Goal: Navigation & Orientation: Find specific page/section

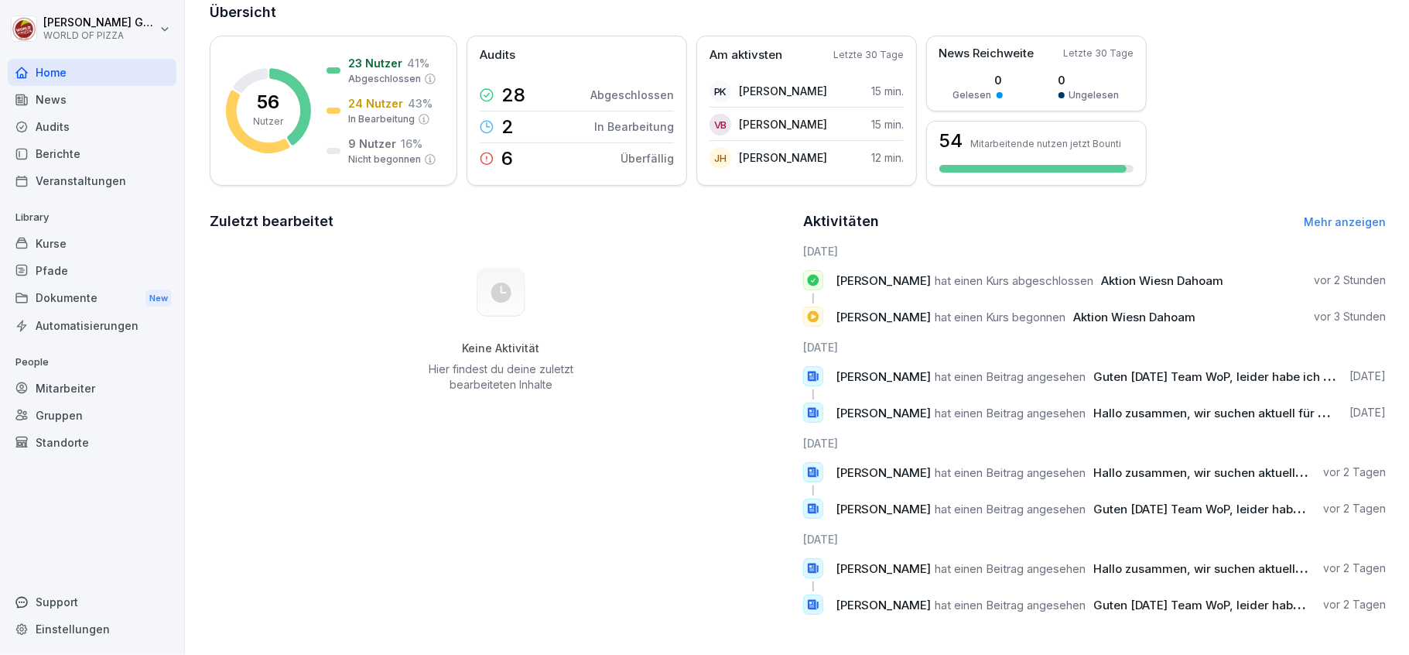
scroll to position [103, 0]
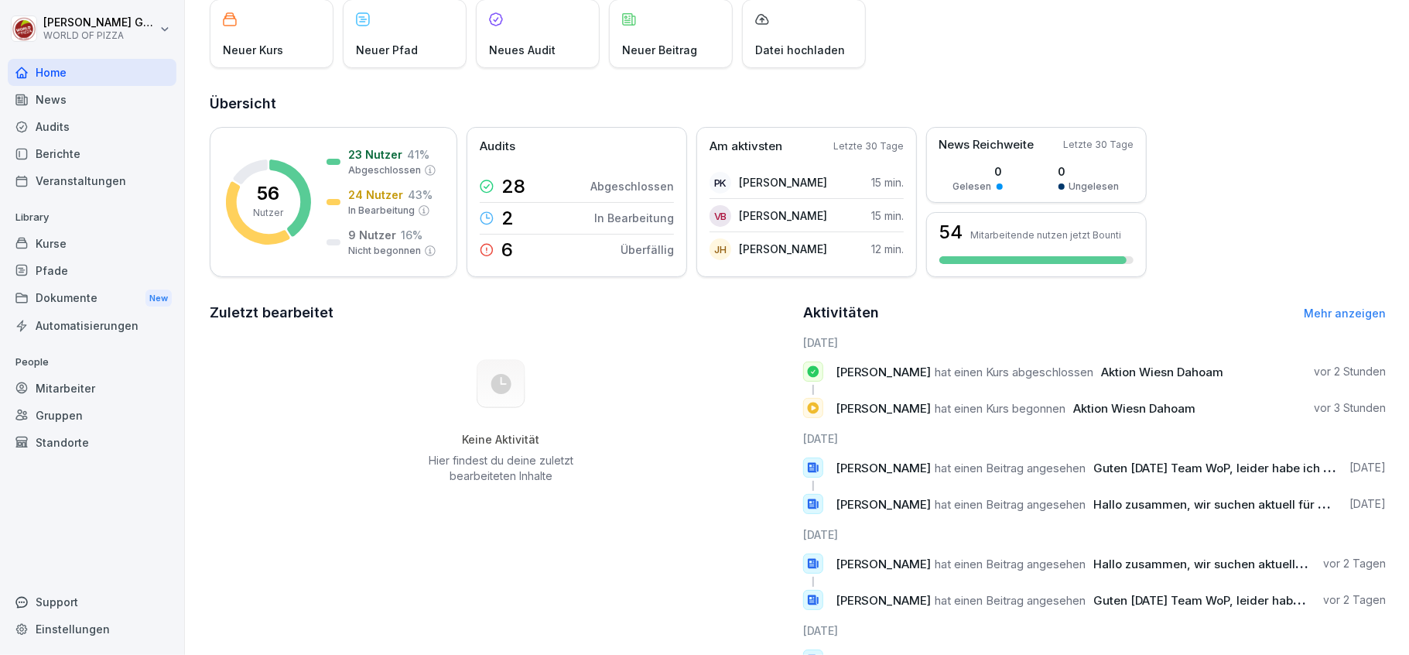
click at [50, 153] on div "Berichte" at bounding box center [92, 153] width 169 height 27
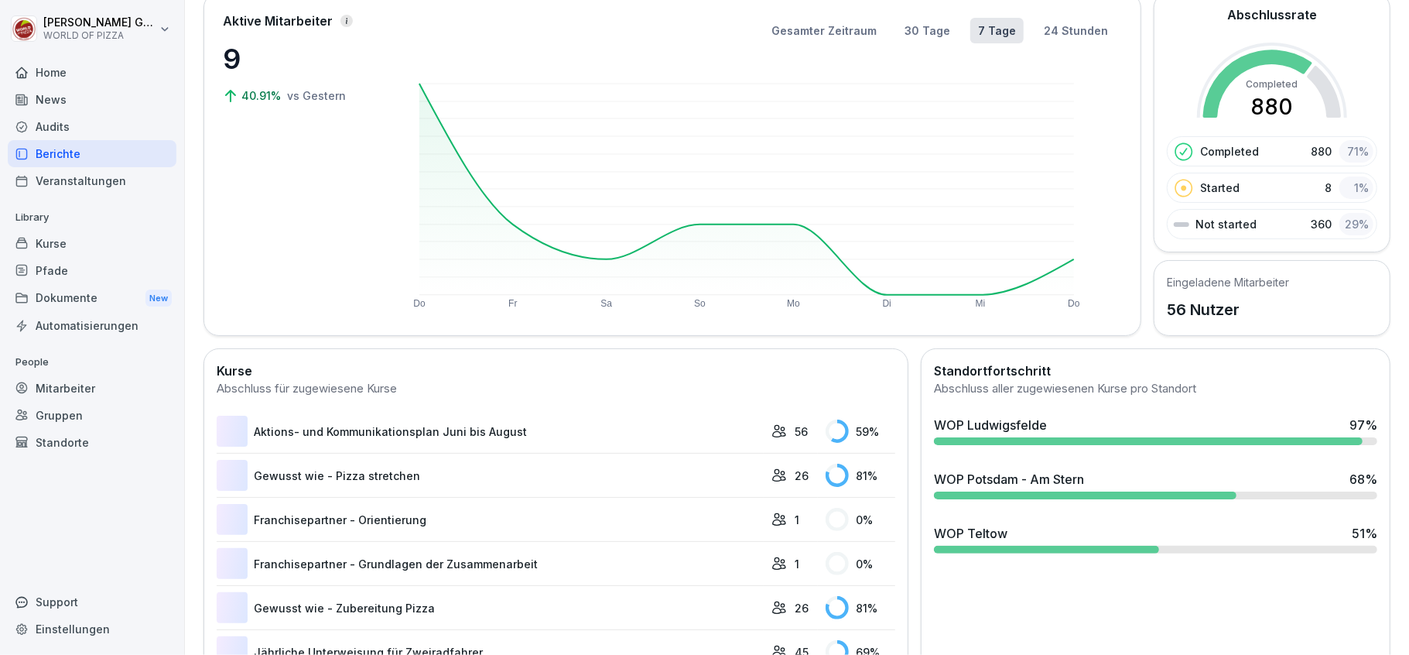
scroll to position [94, 0]
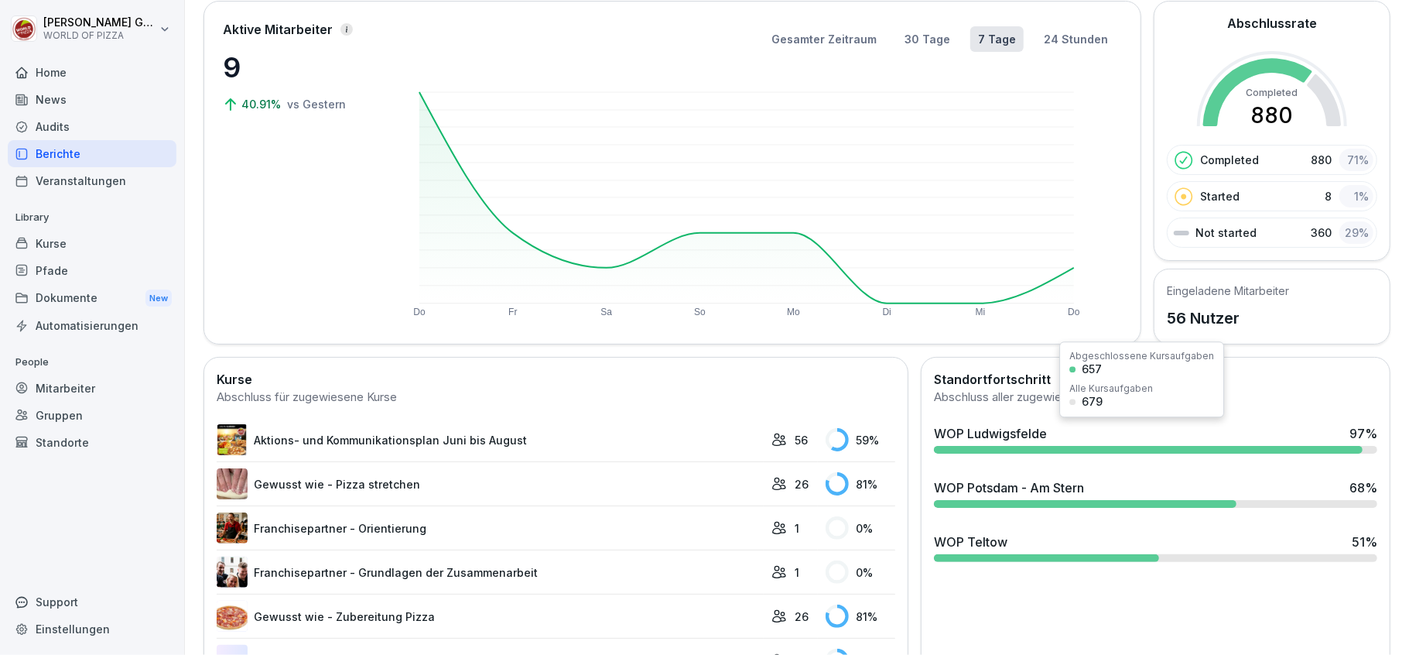
click at [1015, 441] on div "WOP Ludwigsfelde" at bounding box center [990, 433] width 113 height 19
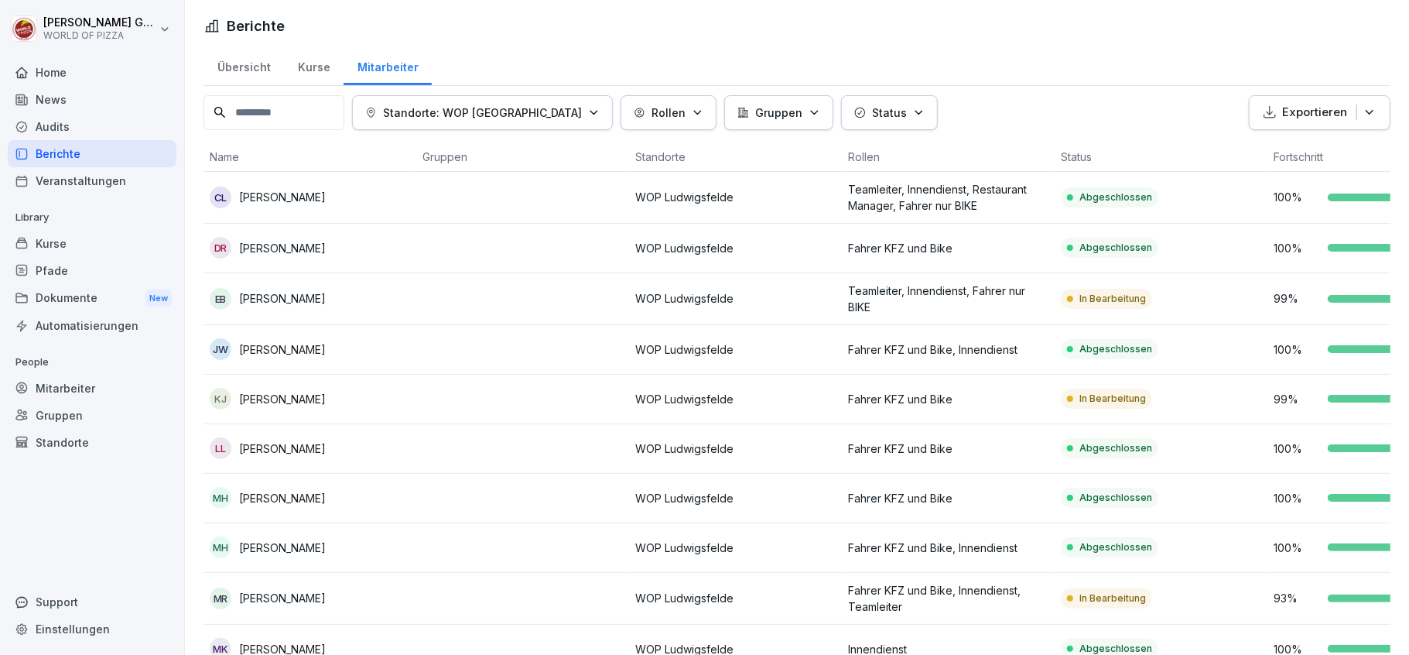
click at [913, 115] on icon "button" at bounding box center [919, 113] width 12 height 12
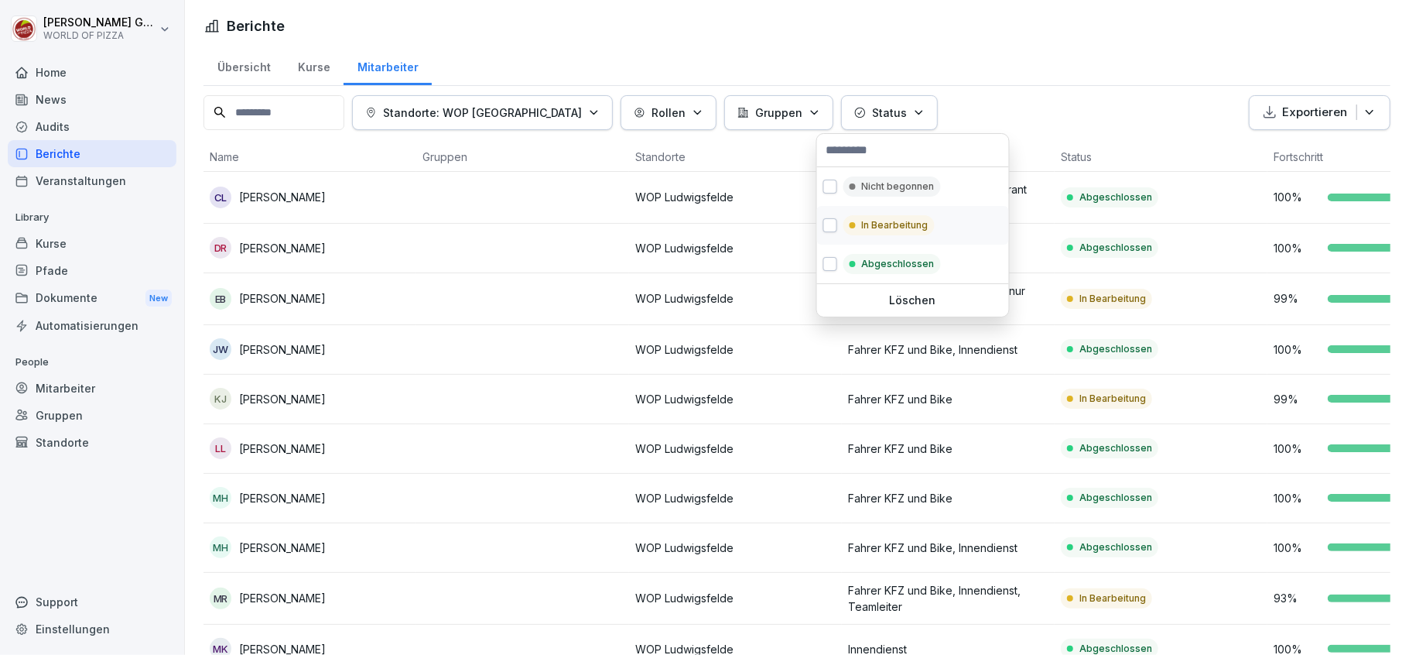
click at [881, 227] on p "In Bearbeitung" at bounding box center [895, 225] width 67 height 14
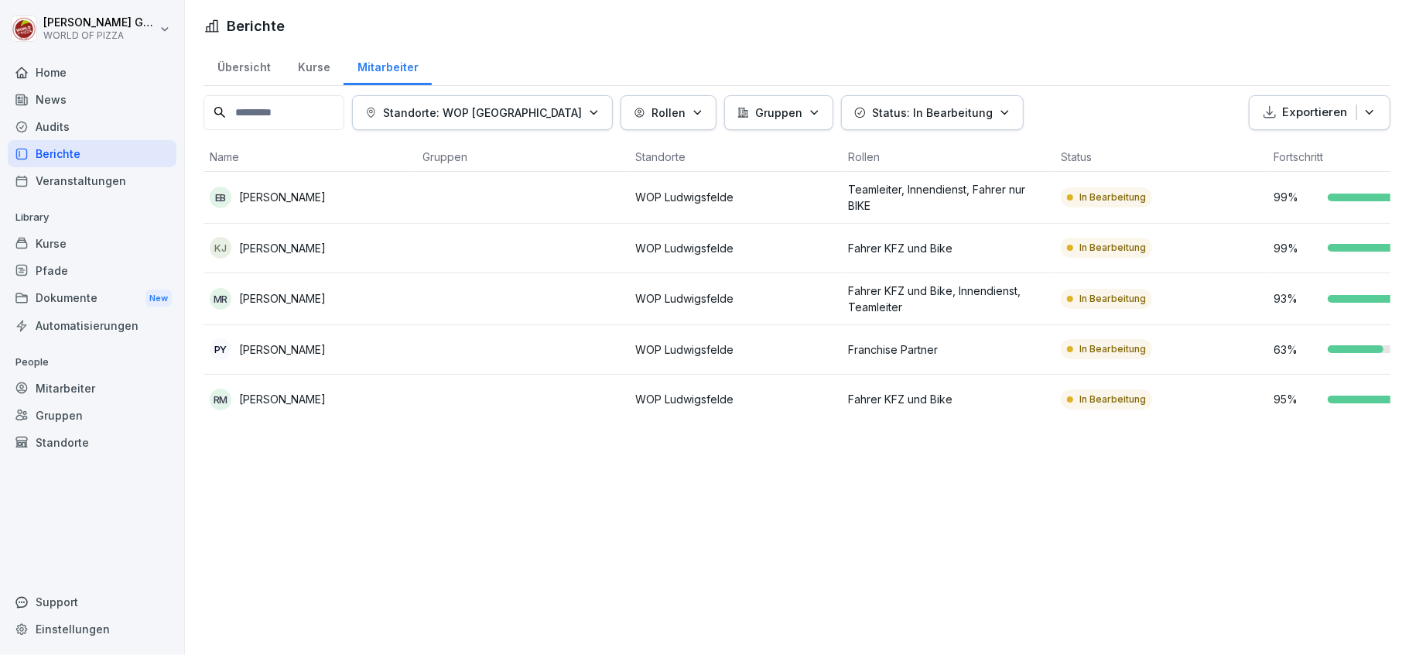
click at [746, 19] on html "[PERSON_NAME] WORLD OF PIZZA Home News Audits Berichte Veranstaltungen Library …" at bounding box center [704, 327] width 1409 height 655
click at [304, 347] on p "[PERSON_NAME]" at bounding box center [282, 349] width 87 height 16
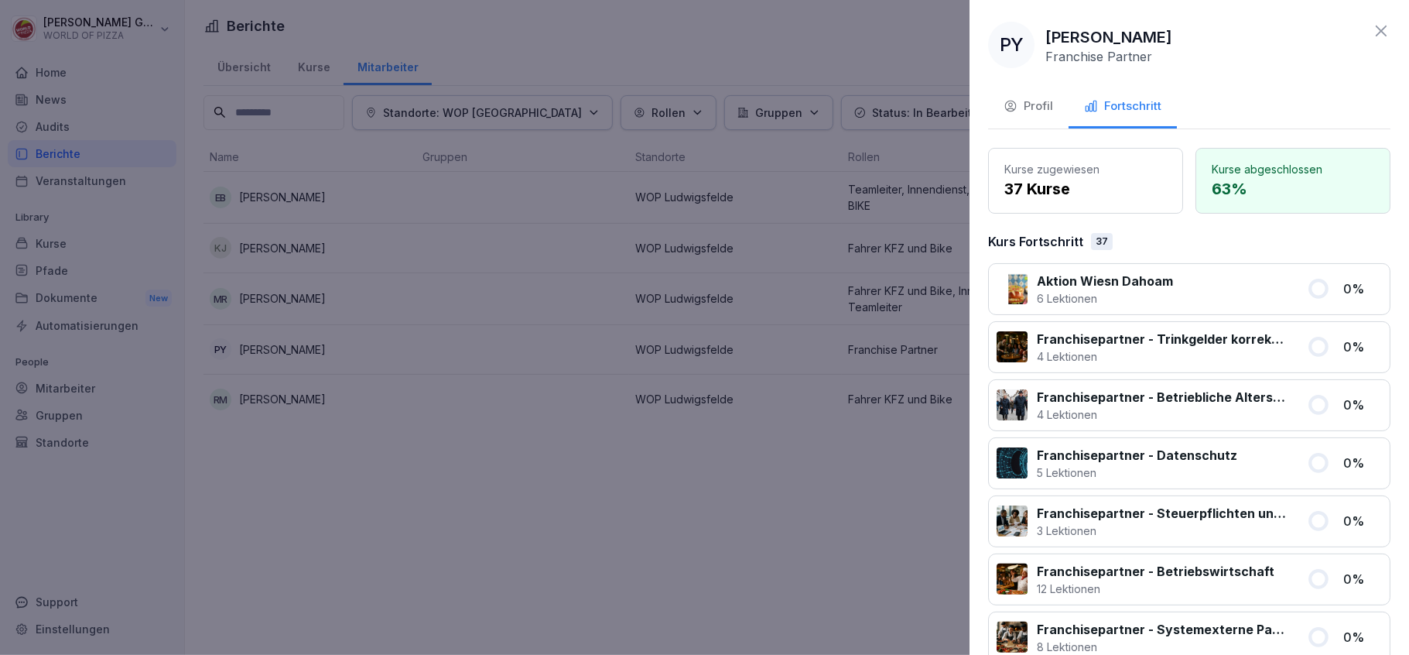
click at [682, 579] on div at bounding box center [704, 327] width 1409 height 655
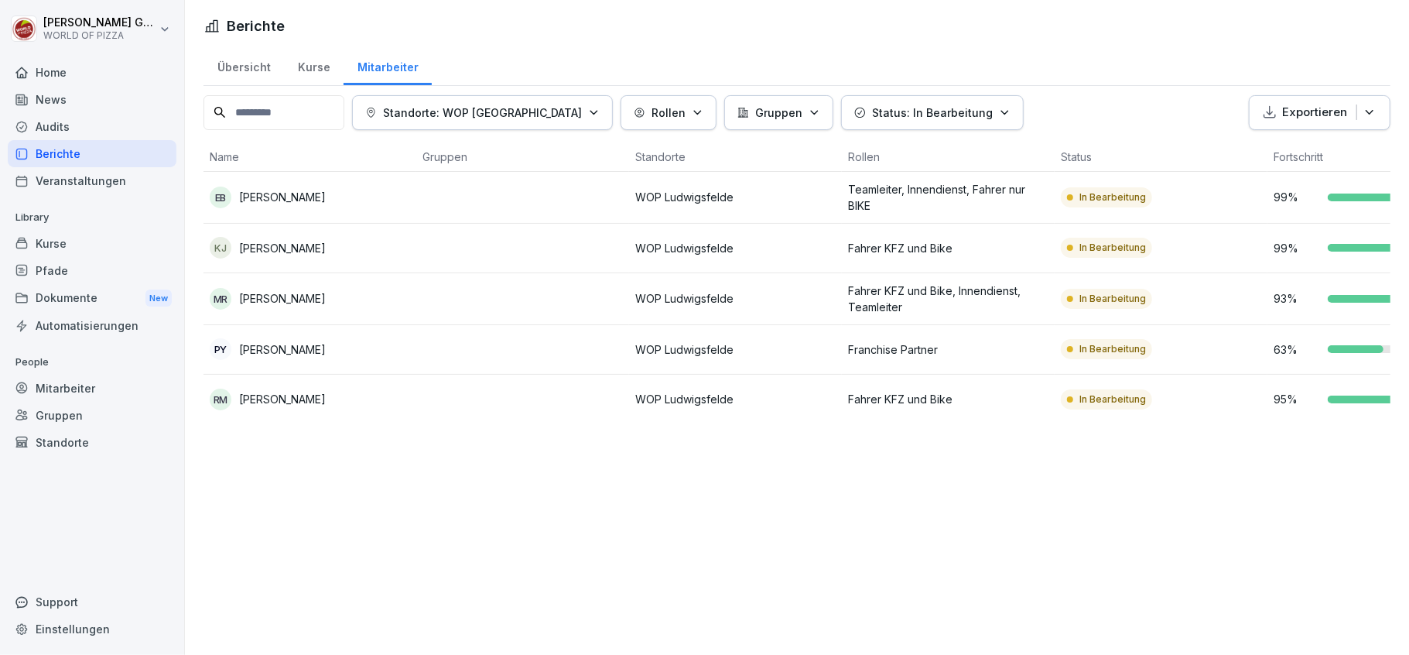
click at [65, 68] on div "Home" at bounding box center [92, 72] width 169 height 27
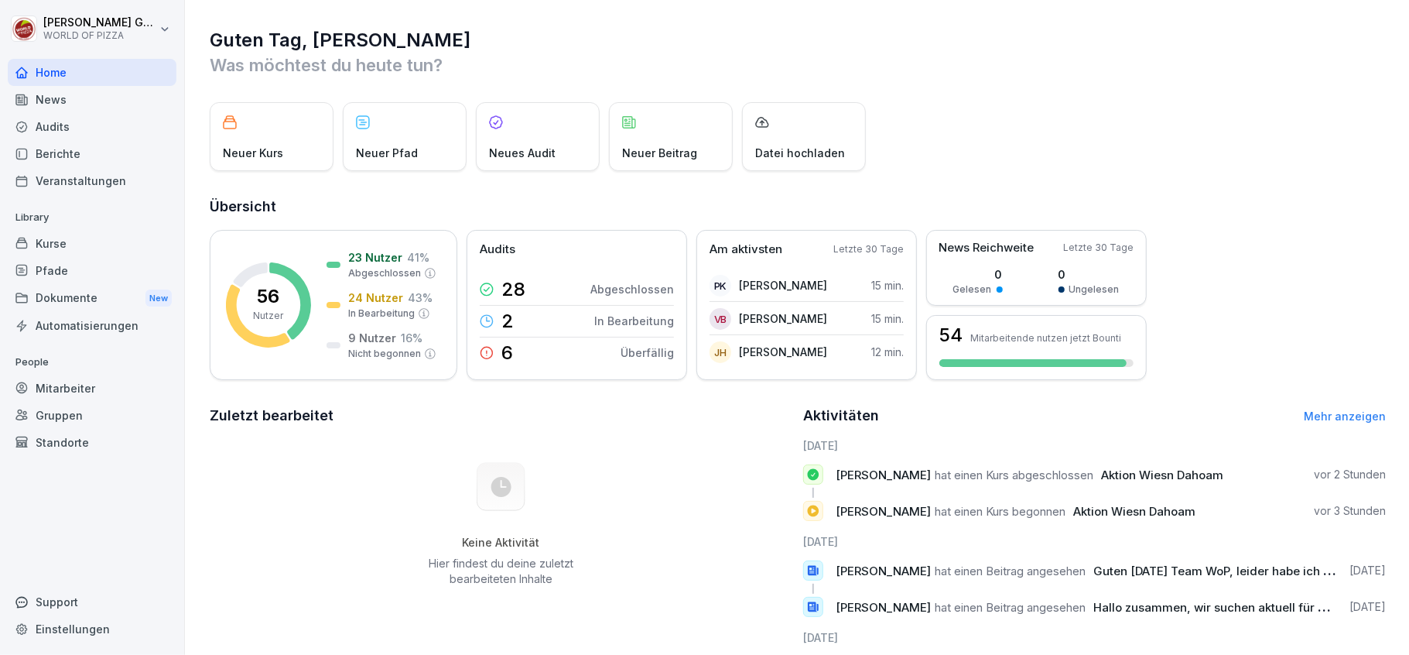
click at [62, 101] on div "News" at bounding box center [92, 99] width 169 height 27
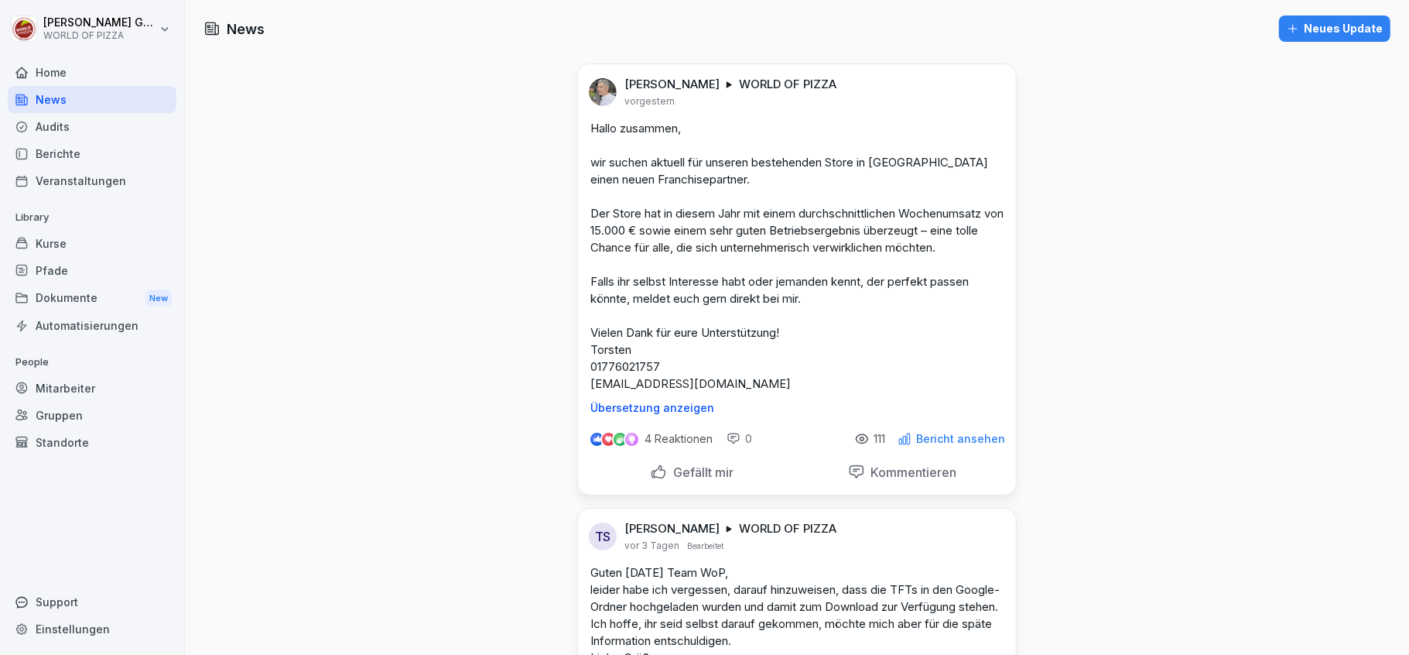
click at [110, 26] on html "[PERSON_NAME] WORLD OF PIZZA Home News Audits Berichte Veranstaltungen Library …" at bounding box center [704, 327] width 1409 height 655
click at [85, 98] on div "Abmelden" at bounding box center [98, 98] width 153 height 29
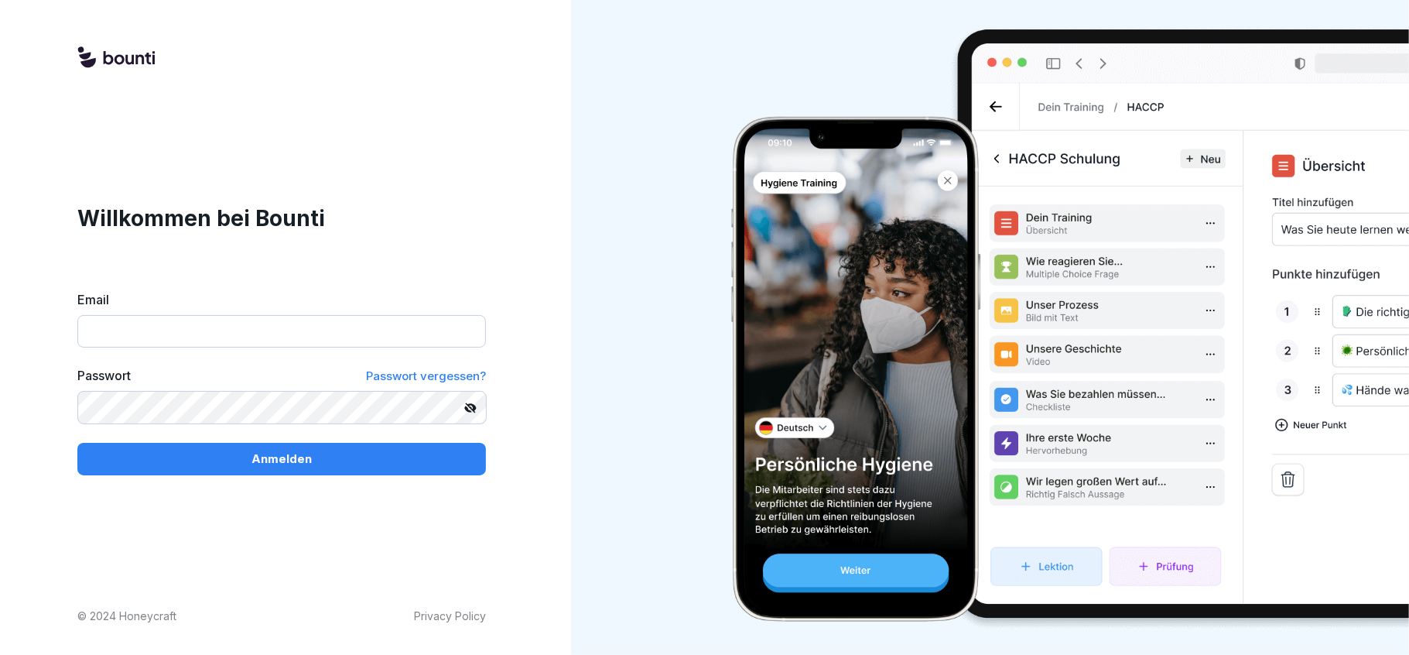
type input "**********"
